Goal: Task Accomplishment & Management: Use online tool/utility

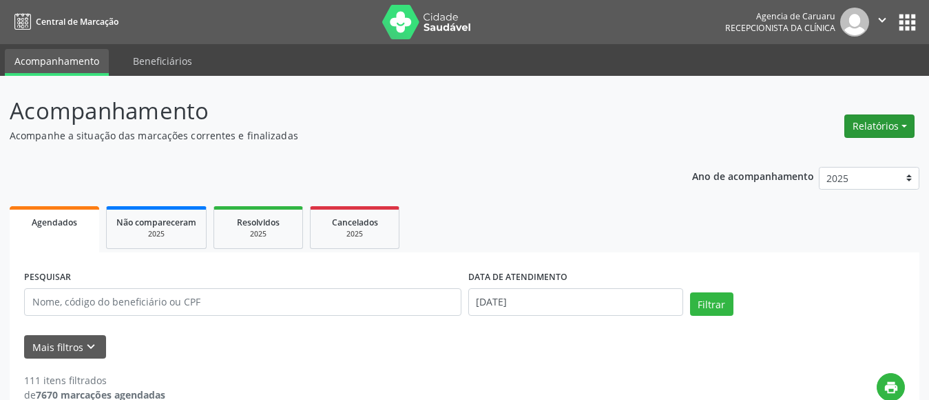
click at [888, 123] on button "Relatórios" at bounding box center [879, 125] width 70 height 23
click at [811, 157] on link "Agendamentos" at bounding box center [841, 155] width 148 height 19
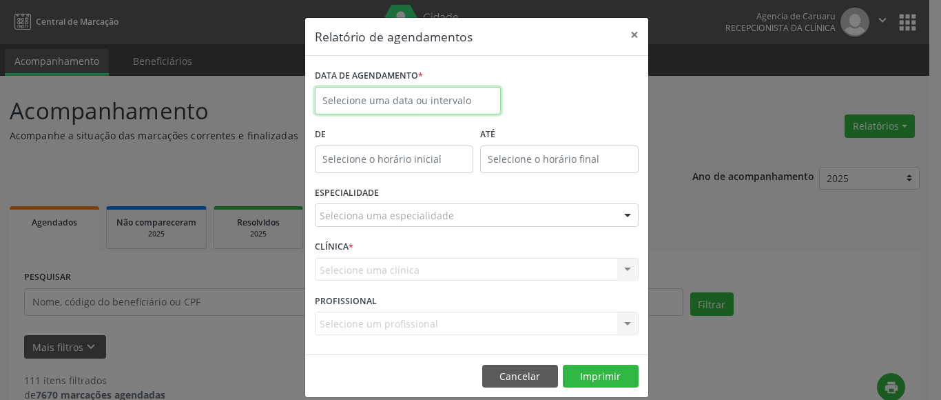
click at [424, 105] on body "Central de Marcação Agencia de [GEOGRAPHIC_DATA] Recepcionista da clínica  Con…" at bounding box center [470, 200] width 941 height 400
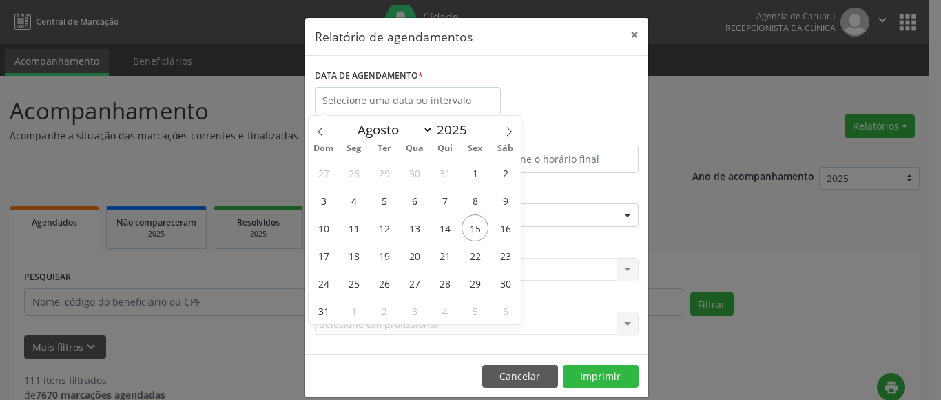
click at [424, 105] on body "Central de Marcação Agencia de [GEOGRAPHIC_DATA] Recepcionista da clínica  Con…" at bounding box center [470, 200] width 941 height 400
click at [477, 234] on span "15" at bounding box center [475, 227] width 27 height 27
type input "[DATE]"
click at [477, 234] on span "15" at bounding box center [475, 227] width 27 height 27
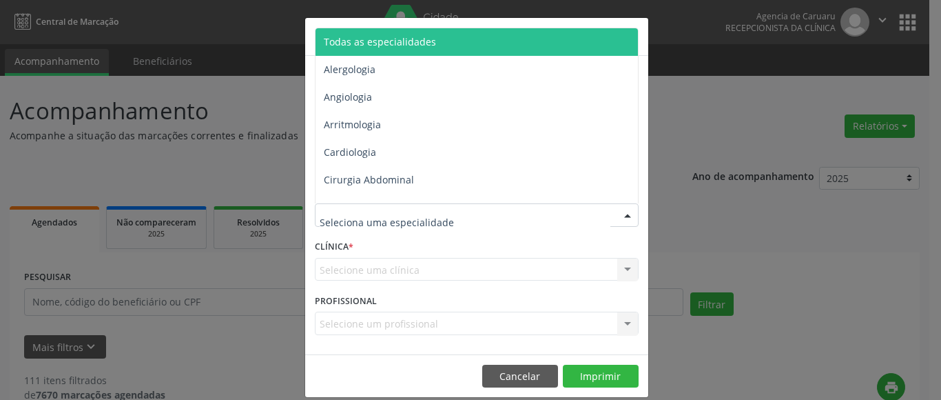
click at [417, 43] on span "Todas as especialidades" at bounding box center [380, 41] width 112 height 13
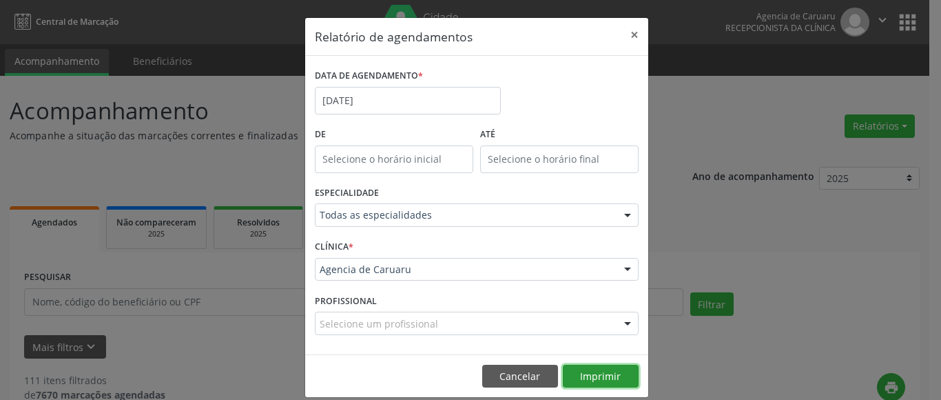
click at [591, 377] on button "Imprimir" at bounding box center [601, 375] width 76 height 23
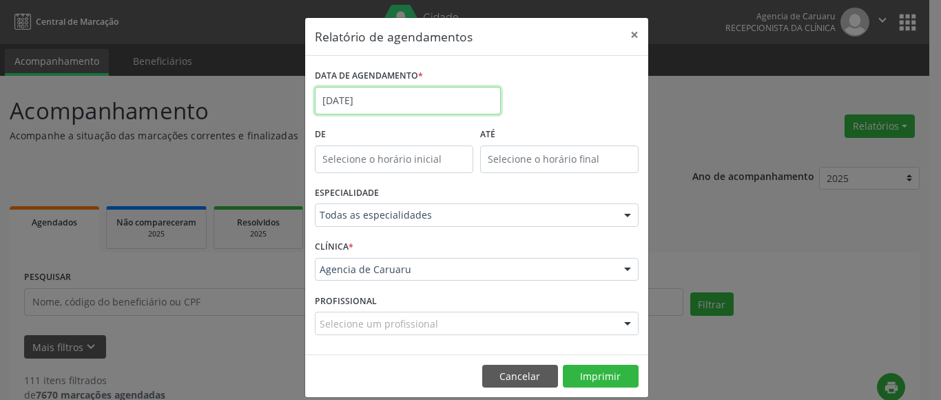
click at [357, 96] on input "[DATE]" at bounding box center [408, 101] width 186 height 28
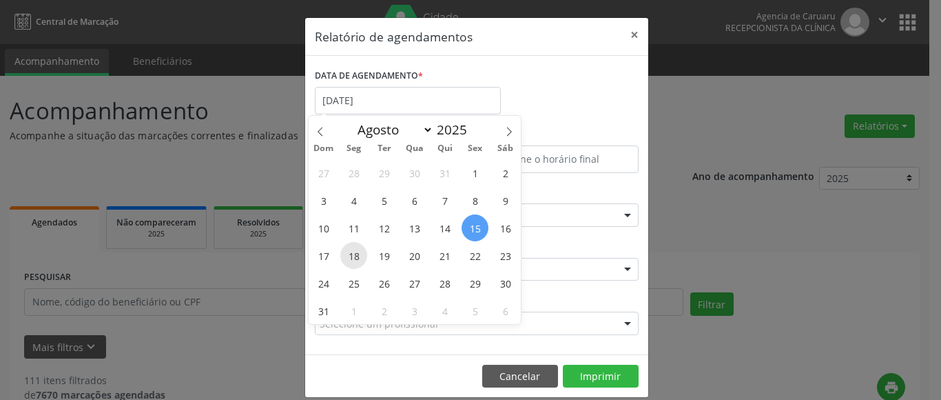
click at [354, 253] on span "18" at bounding box center [353, 255] width 27 height 27
type input "[DATE]"
click at [354, 253] on span "18" at bounding box center [353, 255] width 27 height 27
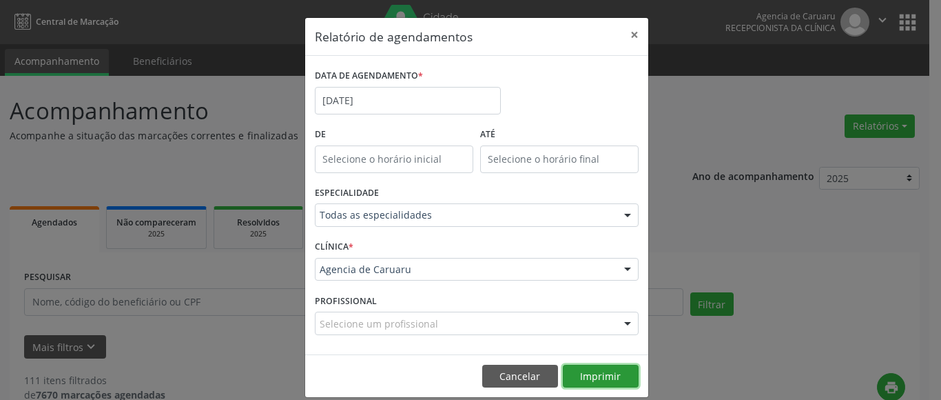
click at [594, 373] on button "Imprimir" at bounding box center [601, 375] width 76 height 23
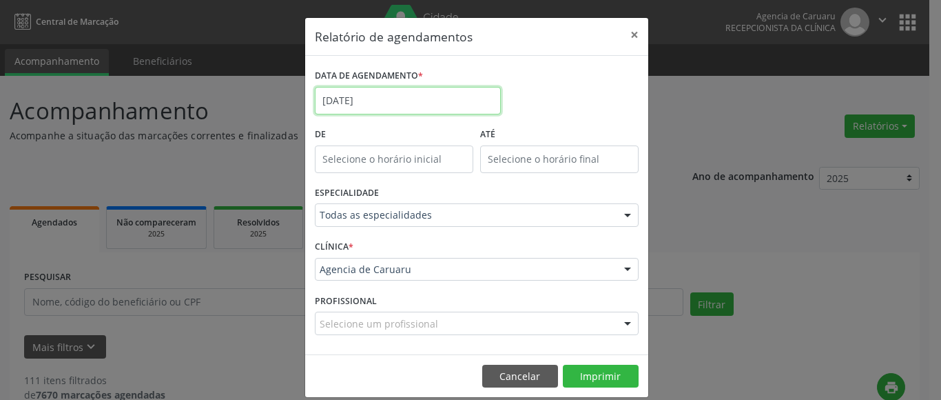
click at [382, 97] on input "[DATE]" at bounding box center [408, 101] width 186 height 28
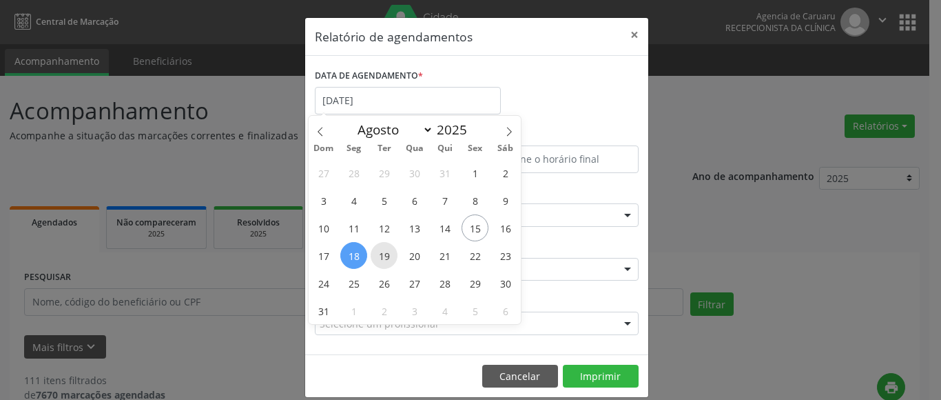
click at [388, 256] on span "19" at bounding box center [384, 255] width 27 height 27
type input "[DATE]"
click at [388, 256] on span "19" at bounding box center [384, 255] width 27 height 27
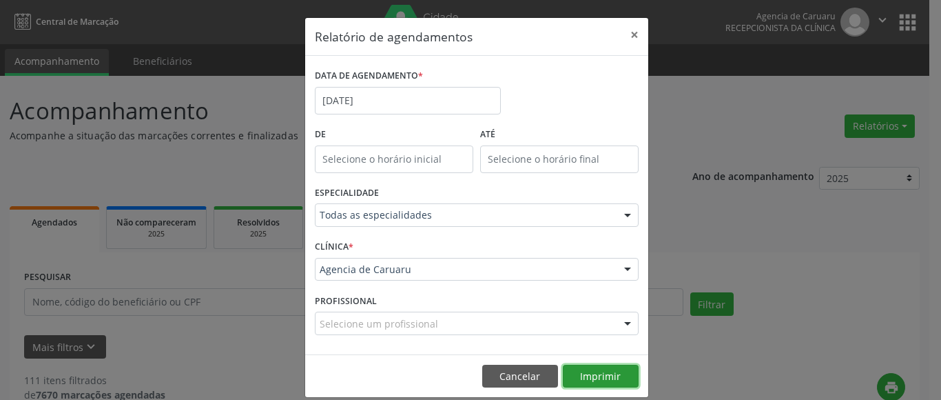
click at [611, 375] on button "Imprimir" at bounding box center [601, 375] width 76 height 23
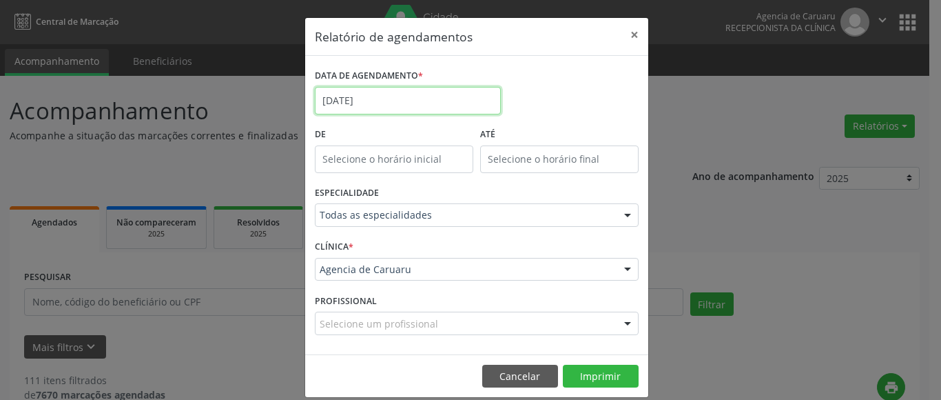
click at [342, 110] on input "[DATE]" at bounding box center [408, 101] width 186 height 28
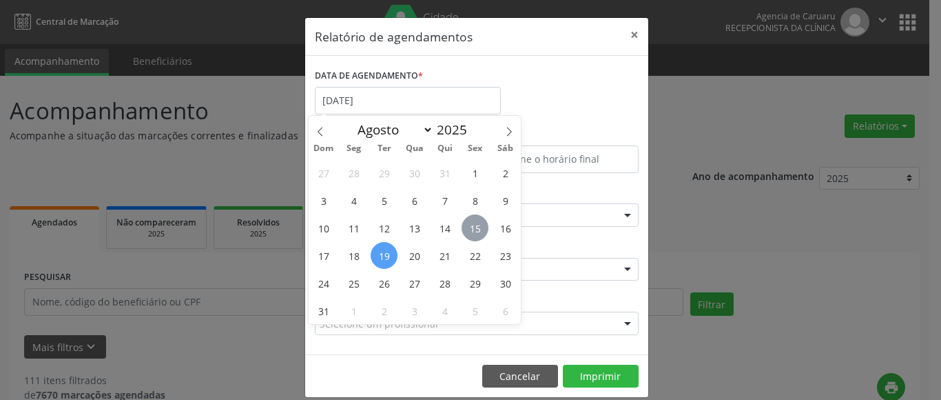
click at [477, 229] on span "15" at bounding box center [475, 227] width 27 height 27
type input "[DATE]"
click at [477, 229] on span "15" at bounding box center [475, 227] width 27 height 27
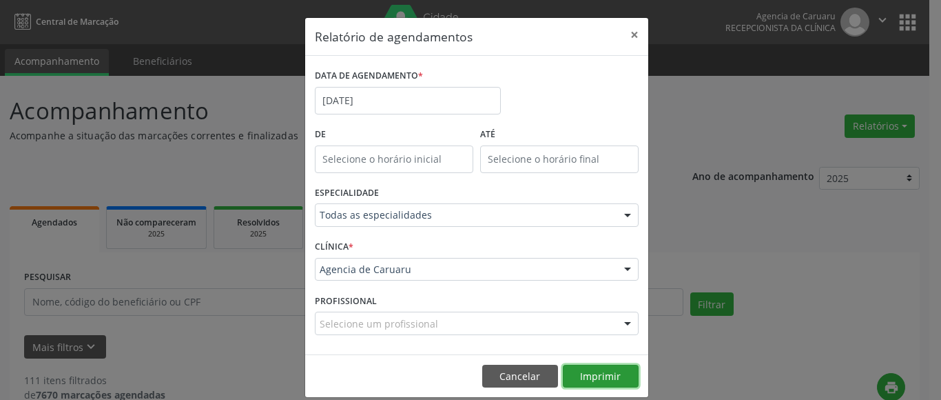
click at [607, 375] on button "Imprimir" at bounding box center [601, 375] width 76 height 23
click at [353, 77] on label "DATA DE AGENDAMENTO *" at bounding box center [369, 75] width 108 height 21
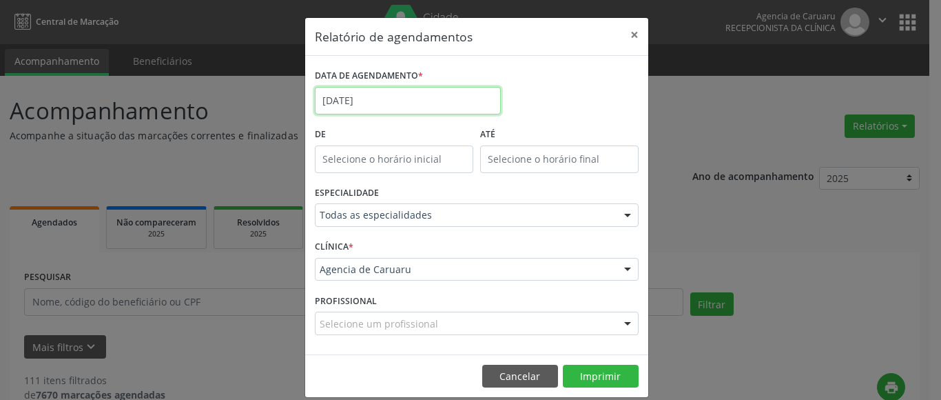
click at [355, 89] on input "[DATE]" at bounding box center [408, 101] width 186 height 28
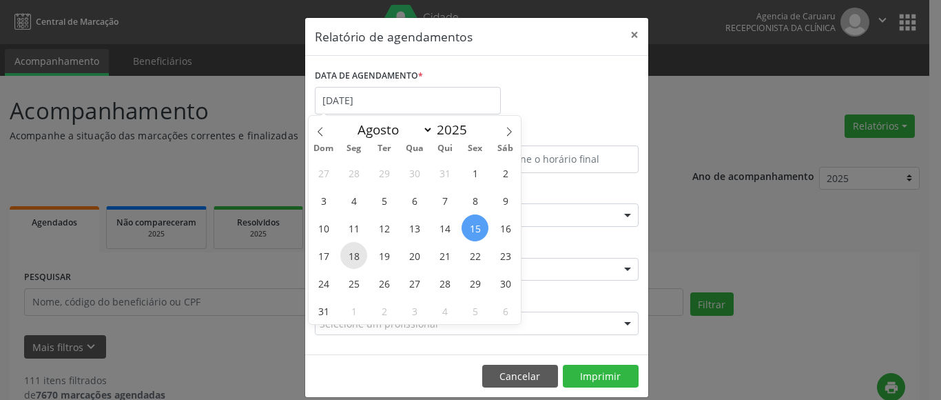
click at [357, 253] on span "18" at bounding box center [353, 255] width 27 height 27
type input "[DATE]"
click at [357, 253] on span "18" at bounding box center [353, 255] width 27 height 27
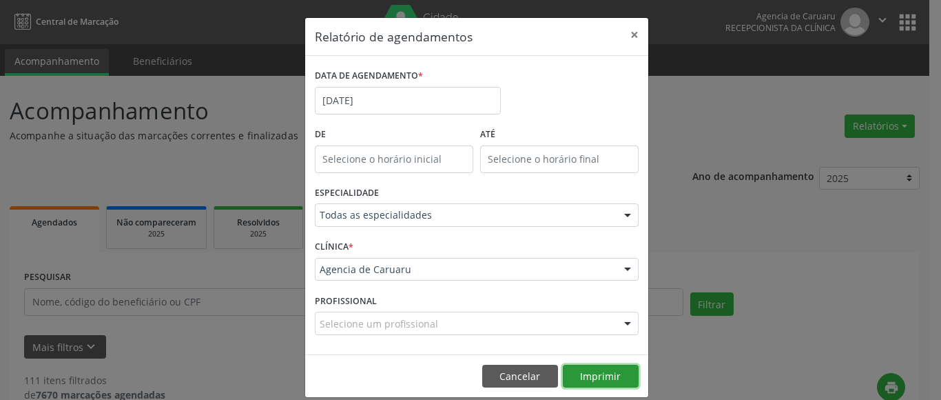
click at [594, 377] on button "Imprimir" at bounding box center [601, 375] width 76 height 23
